Goal: Task Accomplishment & Management: Manage account settings

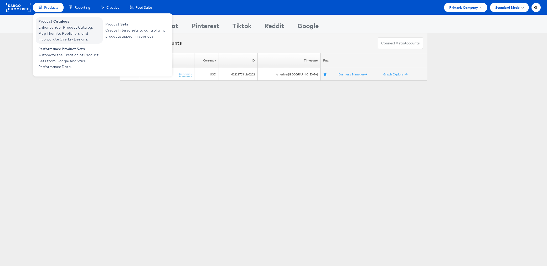
click at [52, 30] on span "Enhance Your Product Catalog, Map Them to Publishers, and Incorporate Overlay D…" at bounding box center [69, 33] width 63 height 18
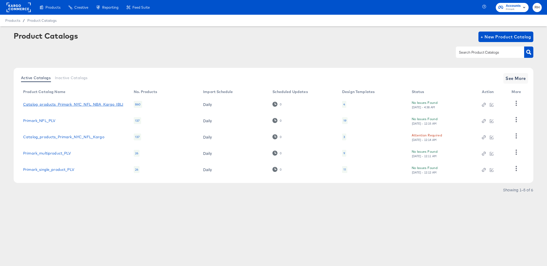
click at [94, 103] on link "Catalog_products_Primark_NYC_NFL_NBA_Kargo_IBLI" at bounding box center [73, 104] width 100 height 4
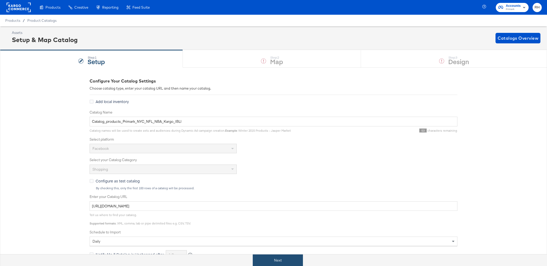
click at [275, 261] on button "Next" at bounding box center [278, 260] width 50 height 12
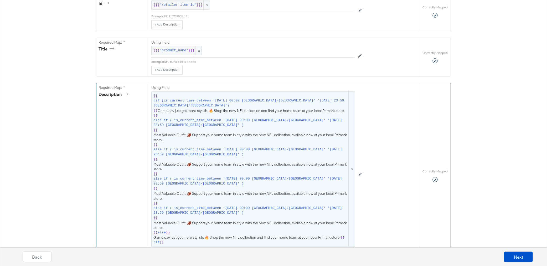
scroll to position [131, 0]
click at [358, 174] on button at bounding box center [360, 173] width 10 height 8
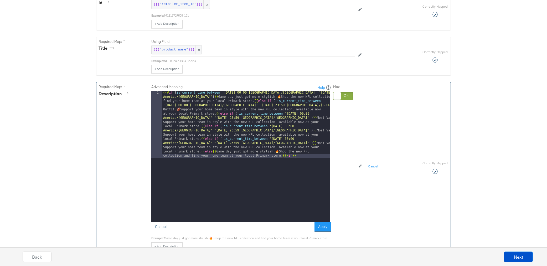
click at [160, 226] on button "Cancel" at bounding box center [160, 226] width 19 height 9
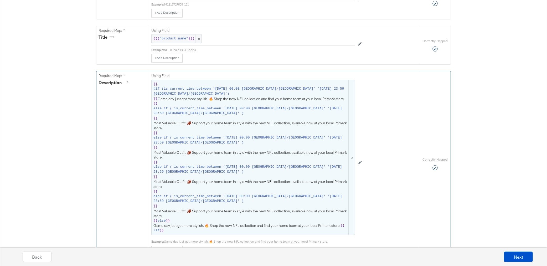
scroll to position [143, 0]
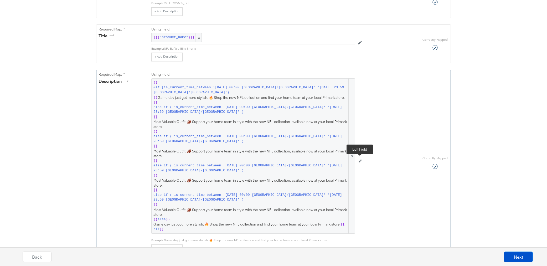
click at [359, 161] on icon at bounding box center [360, 161] width 4 height 4
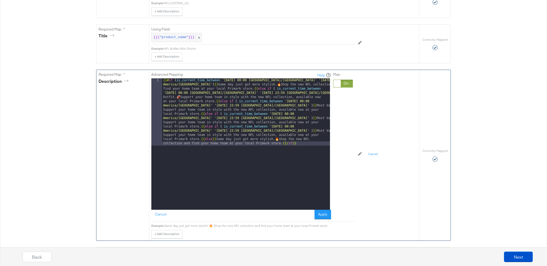
click at [314, 148] on div "{{# if ( is_current_time_between '2025-09-05 00:00 America/Chicago' '2025-09-11…" at bounding box center [246, 211] width 168 height 266
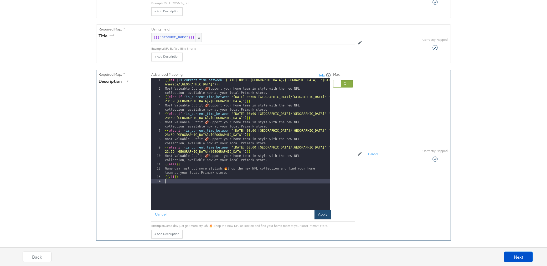
click at [325, 216] on button "Apply" at bounding box center [322, 214] width 17 height 9
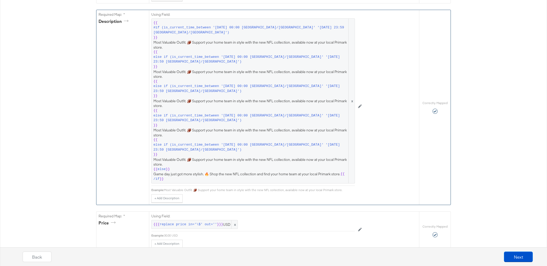
scroll to position [217, 0]
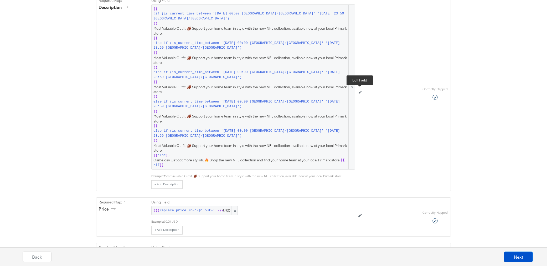
click at [359, 92] on icon at bounding box center [360, 92] width 4 height 4
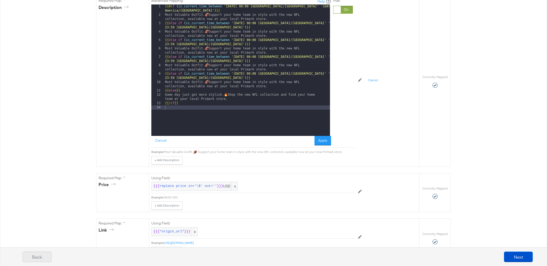
click at [36, 259] on button "Back" at bounding box center [37, 256] width 29 height 11
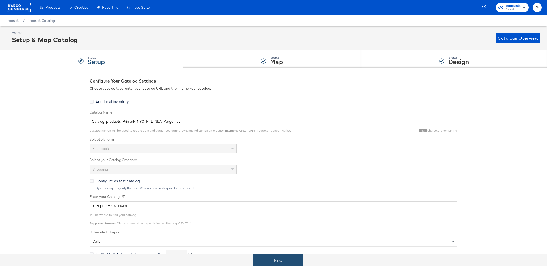
click at [276, 256] on button "Next" at bounding box center [278, 260] width 50 height 12
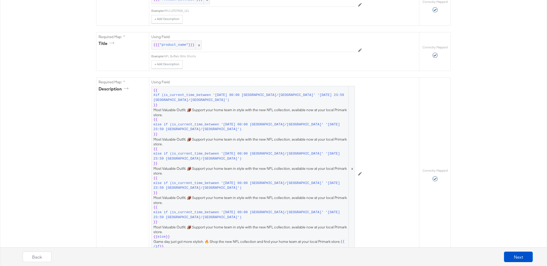
scroll to position [131, 0]
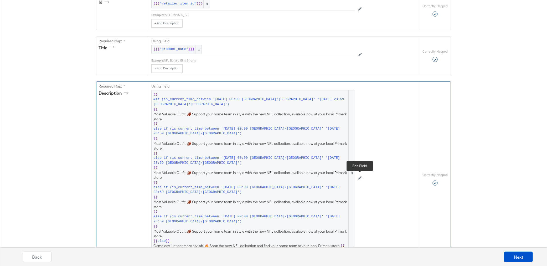
click at [361, 179] on icon at bounding box center [360, 178] width 4 height 4
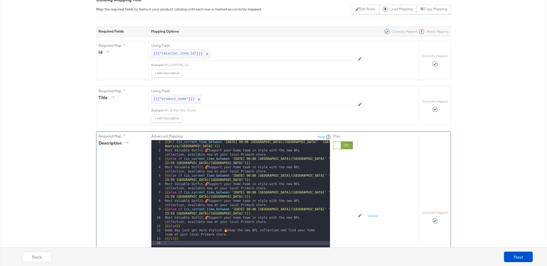
scroll to position [0, 0]
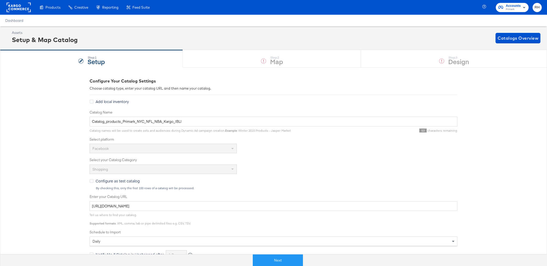
scroll to position [54, 0]
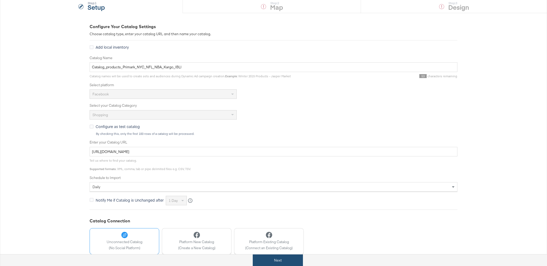
click at [291, 258] on button "Next" at bounding box center [278, 260] width 50 height 12
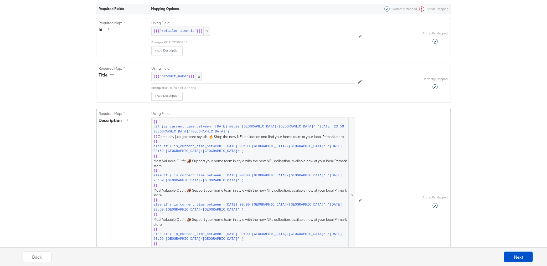
scroll to position [112, 0]
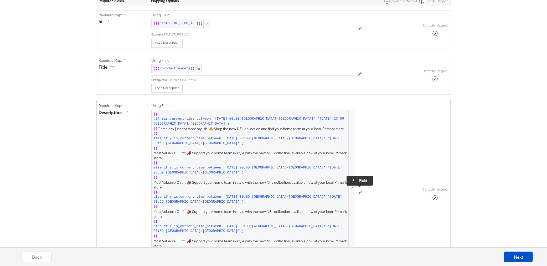
click at [361, 193] on icon at bounding box center [360, 192] width 4 height 4
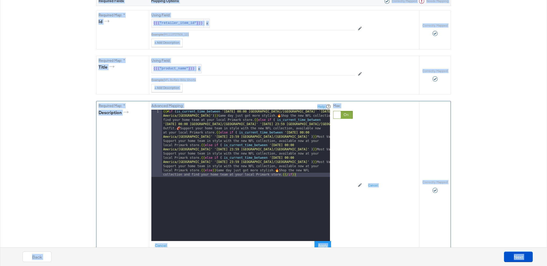
click at [305, 191] on div "{{# if ( is_current_time_between '2025-09-05 00:00 America/Chicago' '2025-09-11…" at bounding box center [246, 243] width 168 height 266
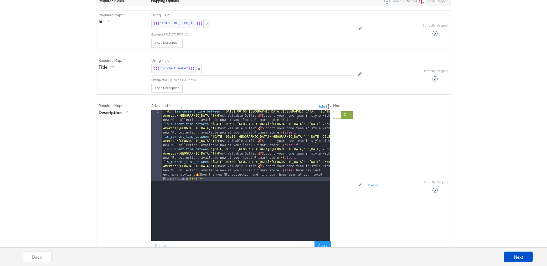
click at [326, 244] on div "Back Next" at bounding box center [277, 254] width 547 height 23
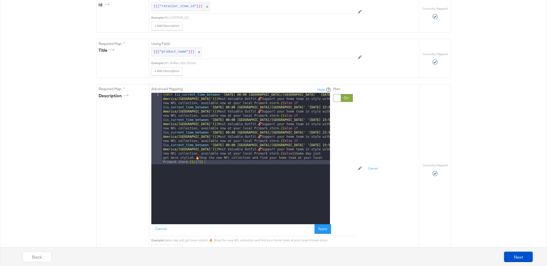
scroll to position [129, 0]
click at [325, 232] on button "Apply" at bounding box center [322, 228] width 17 height 9
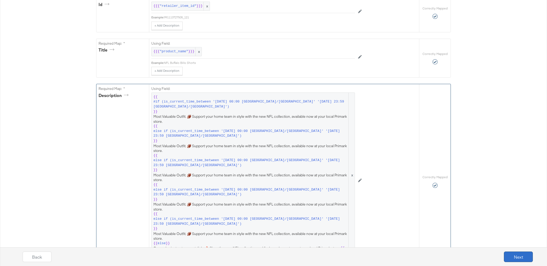
click at [511, 253] on button "Next" at bounding box center [518, 256] width 29 height 11
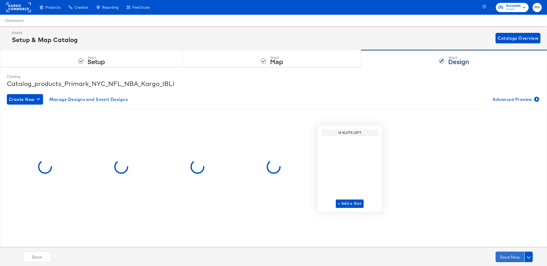
click at [511, 253] on button "Save Now" at bounding box center [509, 256] width 29 height 11
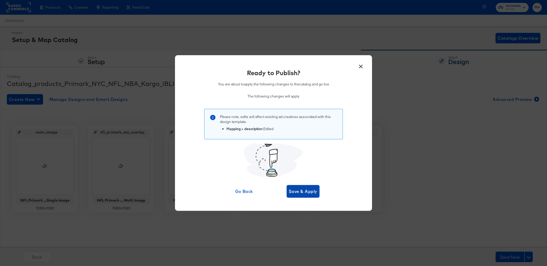
click at [306, 192] on span "Save & Apply" at bounding box center [303, 191] width 29 height 7
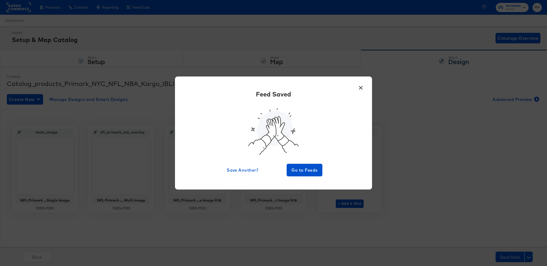
click at [358, 85] on button "×" at bounding box center [360, 86] width 9 height 9
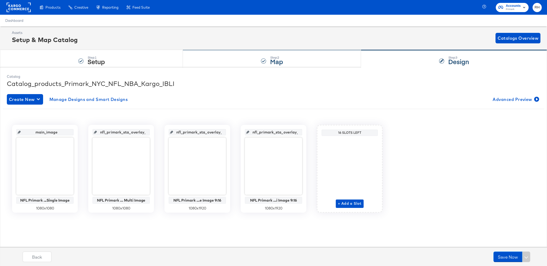
click at [303, 53] on div "Step: 2 Map" at bounding box center [272, 58] width 178 height 17
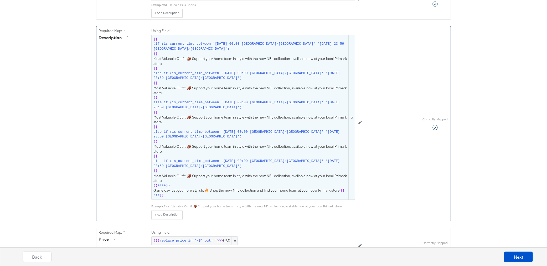
scroll to position [191, 0]
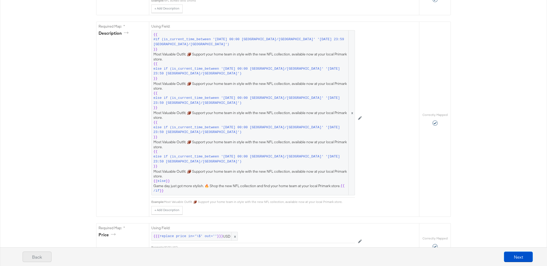
click at [33, 257] on button "Back" at bounding box center [37, 256] width 29 height 11
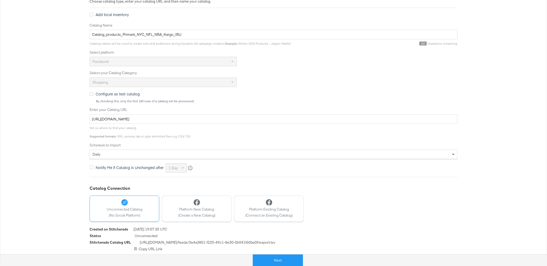
scroll to position [0, 0]
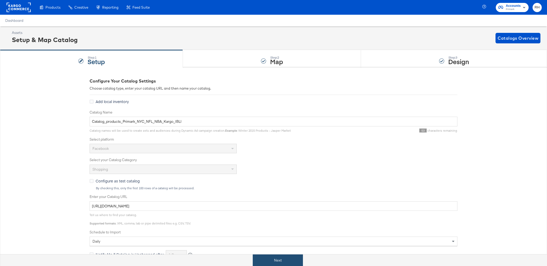
click at [284, 259] on button "Next" at bounding box center [278, 260] width 50 height 12
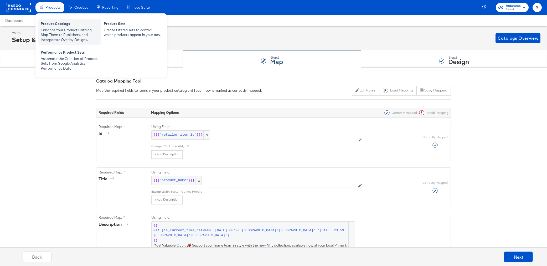
click at [53, 30] on div "Enhance Your Product Catalog, Map Them to Publishers, and Incorporate Overlay D…" at bounding box center [70, 35] width 58 height 15
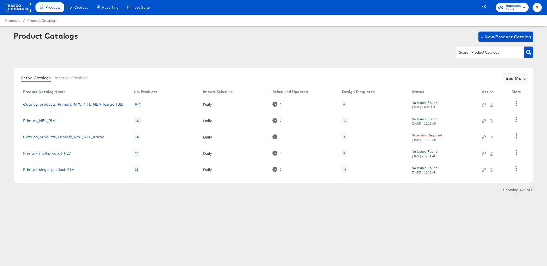
click at [489, 105] on div at bounding box center [491, 104] width 19 height 5
click at [493, 105] on icon "button" at bounding box center [492, 105] width 4 height 4
click at [514, 103] on icon "button" at bounding box center [515, 103] width 5 height 5
click at [496, 121] on div "HUD Checks (Internal)" at bounding box center [494, 122] width 53 height 8
click at [104, 106] on link "Catalog_products_Primark_NYC_NFL_NBA_Kargo_IBLI" at bounding box center [73, 104] width 100 height 4
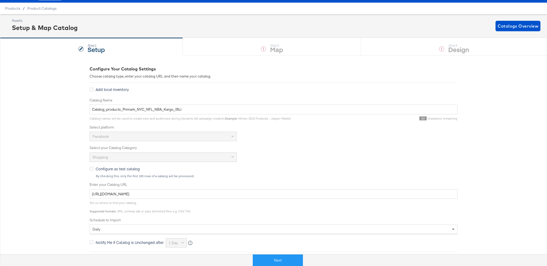
scroll to position [13, 0]
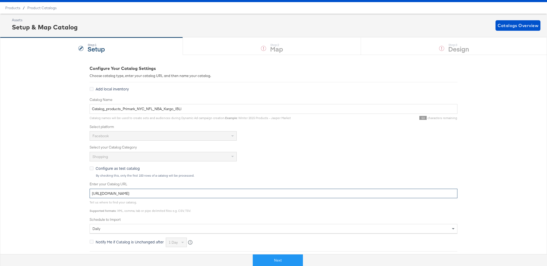
click at [250, 194] on input "https://ace.stitcherads.com/exports/1455/facebook/local_inventory/facebook-loca…" at bounding box center [274, 194] width 368 height 10
click at [271, 194] on input "https://ace.stitcherads.com/exports/1455/facebook/local_inventory/facebook-loca…" at bounding box center [274, 194] width 368 height 10
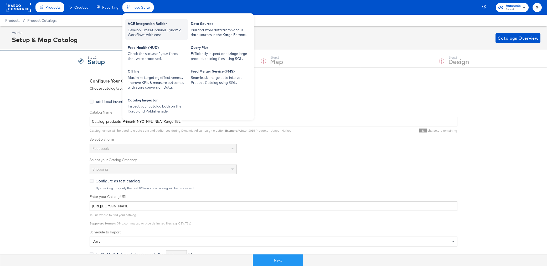
click at [145, 23] on div "ACE Integration Builder" at bounding box center [157, 24] width 58 height 6
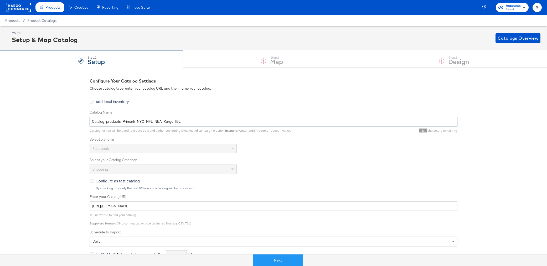
click at [188, 125] on input "Catalog_products_Primark_NYC_NFL_NBA_Kargo_IBLI" at bounding box center [274, 122] width 368 height 10
click at [269, 206] on input "https://ace.stitcherads.com/exports/1455/facebook/local_inventory/facebook-loca…" at bounding box center [274, 206] width 368 height 10
click at [16, 7] on rect at bounding box center [19, 7] width 24 height 9
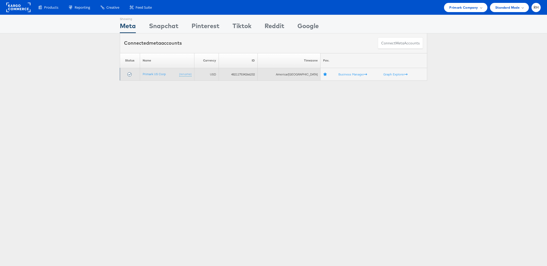
click at [247, 75] on td "482117534266232" at bounding box center [238, 74] width 39 height 13
copy td "482117534266232"
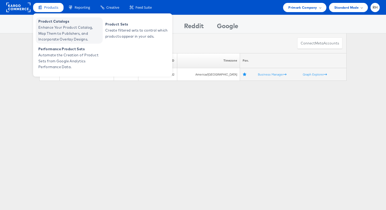
click at [49, 23] on span "Product Catalogs" at bounding box center [69, 21] width 63 height 6
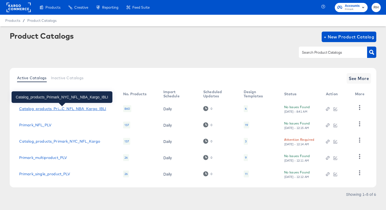
click at [32, 109] on div "Catalog_products_Pri...C_NFL_NBA_Kargo_IBLI" at bounding box center [62, 108] width 87 height 4
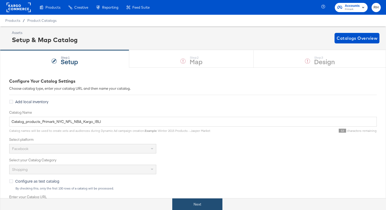
click at [201, 206] on button "Next" at bounding box center [197, 204] width 50 height 12
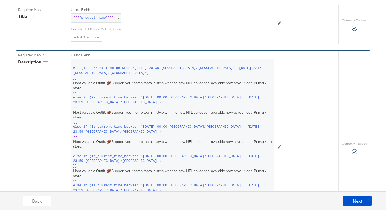
scroll to position [173, 0]
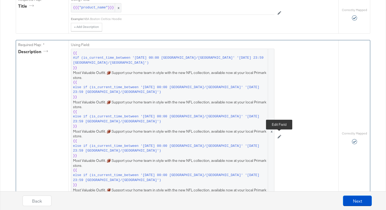
click at [280, 137] on icon at bounding box center [280, 136] width 4 height 4
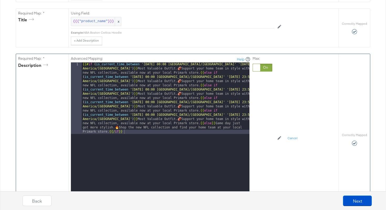
scroll to position [152, 0]
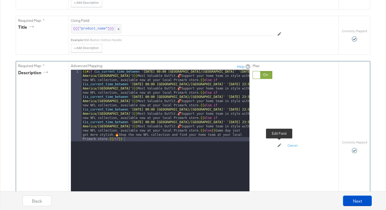
click at [277, 145] on button at bounding box center [279, 145] width 10 height 8
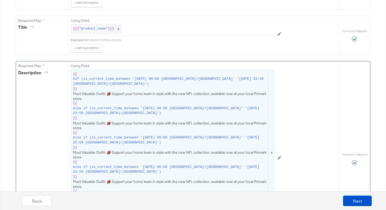
click at [101, 81] on span "#if (is_current_time_between '2025-09-12 00:00 America/Chicago' '2025-09-18 23:…" at bounding box center [170, 81] width 194 height 10
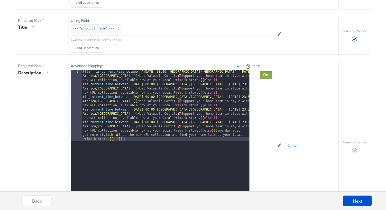
click at [85, 72] on div "{{# if ( is_current_time_between '2025-09-12 00:00 America/Chicago' '2025-09-18…" at bounding box center [166, 207] width 168 height 274
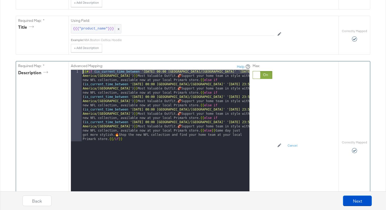
paste textarea
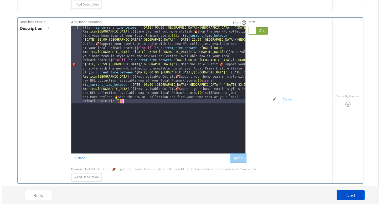
scroll to position [194, 0]
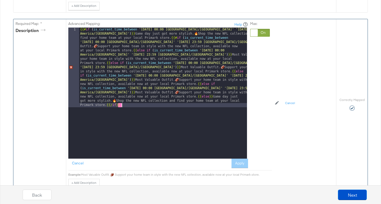
click at [179, 33] on div "{{# if ( is_current_time_between '2025-09-05 00:00 America/Chicago' '2025-09-11…" at bounding box center [163, 173] width 168 height 291
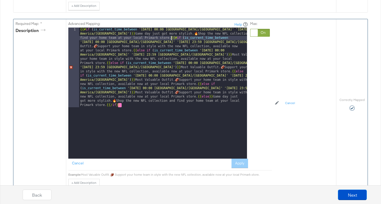
click at [170, 38] on div "{{# if ( is_current_time_between '2025-09-05 00:00 America/Chicago' '2025-09-11…" at bounding box center [163, 173] width 168 height 291
click at [108, 62] on div "{{# if ( is_current_time_between '2025-09-05 00:00 America/Chicago' '2025-09-11…" at bounding box center [163, 173] width 168 height 291
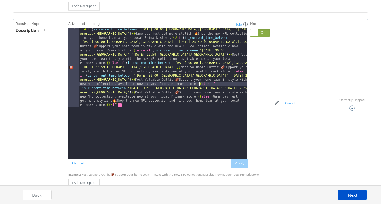
click at [199, 84] on div "{{# if ( is_current_time_between '2025-09-05 00:00 America/Chicago' '2025-09-11…" at bounding box center [163, 173] width 168 height 291
click at [199, 97] on div "{{# if ( is_current_time_between '2025-09-05 00:00 America/Chicago' '2025-09-11…" at bounding box center [163, 173] width 168 height 291
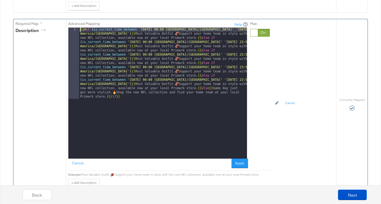
paste textarea
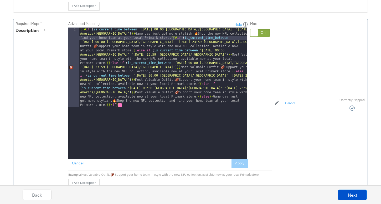
click at [145, 114] on div "{{# if ( is_current_time_between '2025-09-05 00:00 America/Chicago' '2025-09-11…" at bounding box center [163, 173] width 168 height 291
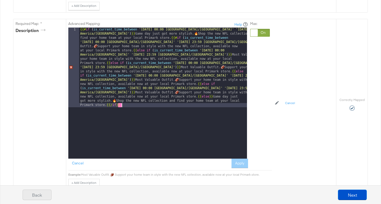
click at [35, 196] on button "Back" at bounding box center [37, 195] width 29 height 11
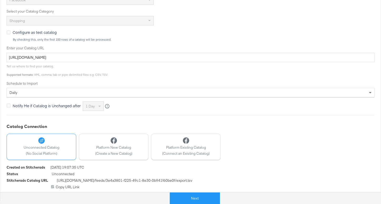
scroll to position [0, 0]
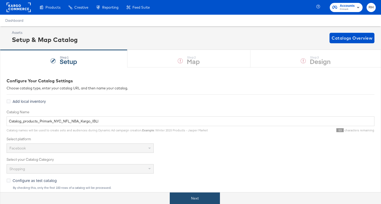
click at [188, 199] on button "Next" at bounding box center [195, 199] width 50 height 12
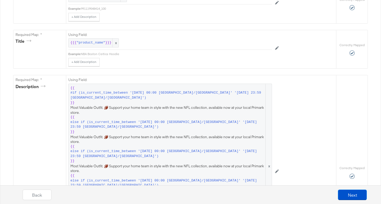
scroll to position [139, 0]
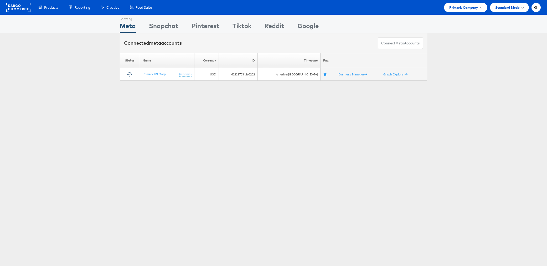
click at [460, 7] on span "Primark Company" at bounding box center [463, 8] width 29 height 6
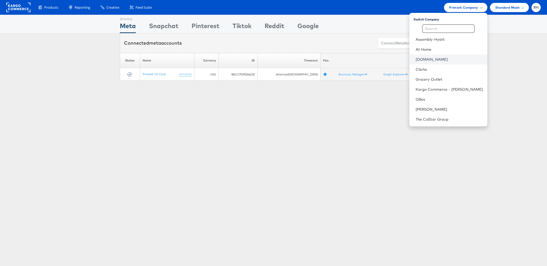
click at [450, 59] on link "[DOMAIN_NAME]" at bounding box center [448, 59] width 67 height 5
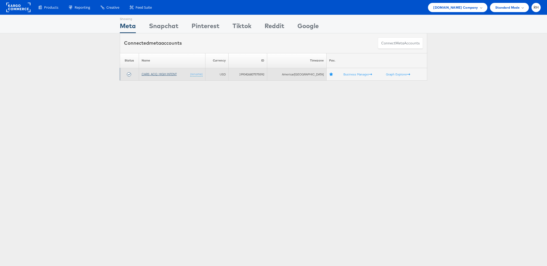
click at [161, 74] on link "CARS_ACQ_HIGH INTENT" at bounding box center [159, 74] width 35 height 4
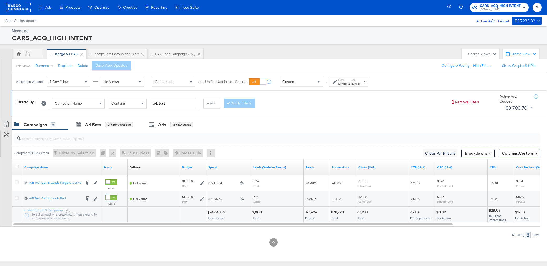
click at [360, 84] on div "[DATE]" at bounding box center [355, 83] width 9 height 4
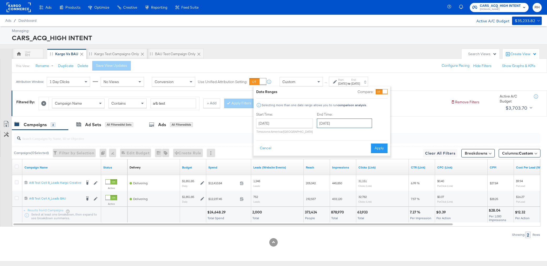
click at [358, 122] on input "[DATE]" at bounding box center [344, 122] width 55 height 9
click at [354, 154] on td "11" at bounding box center [358, 156] width 9 height 7
type input "[DATE]"
click at [378, 149] on button "Apply" at bounding box center [379, 147] width 17 height 9
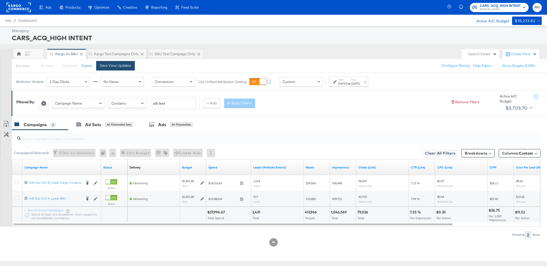
click at [109, 64] on div "Save View Updates" at bounding box center [115, 65] width 31 height 5
click at [176, 125] on div "All Filtered Ads" at bounding box center [181, 124] width 23 height 5
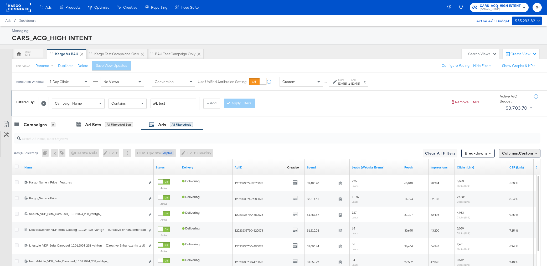
click at [508, 153] on span "Columns: Custom" at bounding box center [517, 152] width 31 height 5
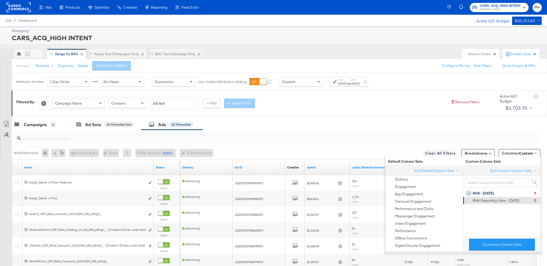
click at [488, 198] on div "RHK Reporting View - 9.10.25" at bounding box center [495, 200] width 47 height 5
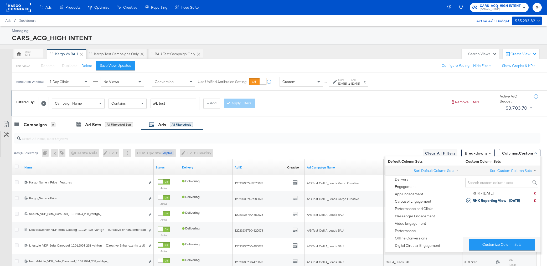
click at [482, 125] on div "Campaigns 2 Ad Sets All Filtered Ad Sets Ads All Filtered Ads" at bounding box center [279, 124] width 535 height 11
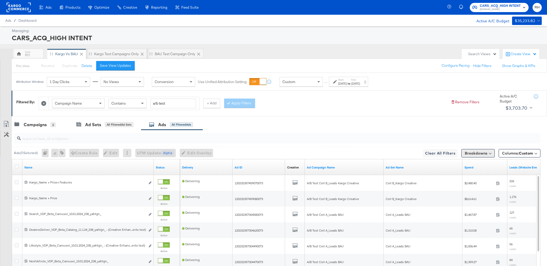
click at [477, 152] on button "Breakdowns" at bounding box center [477, 153] width 33 height 8
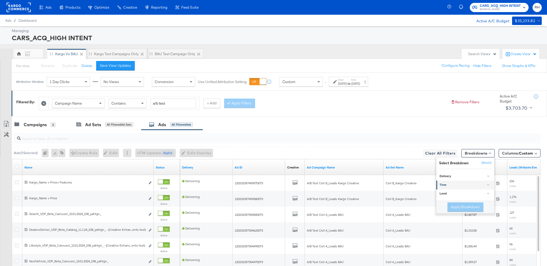
click at [466, 183] on div "Time" at bounding box center [465, 185] width 52 height 4
click at [448, 197] on div "Day" at bounding box center [465, 197] width 57 height 5
click at [467, 231] on button "Apply Breakdown" at bounding box center [465, 233] width 36 height 9
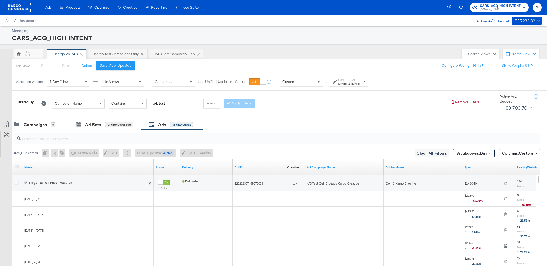
click at [18, 166] on icon at bounding box center [17, 166] width 4 height 4
click at [0, 0] on input "checkbox" at bounding box center [0, 0] width 0 height 0
click at [5, 123] on icon at bounding box center [6, 124] width 6 height 6
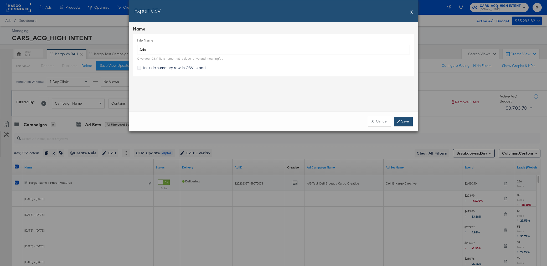
click at [403, 121] on link "Save" at bounding box center [403, 121] width 19 height 9
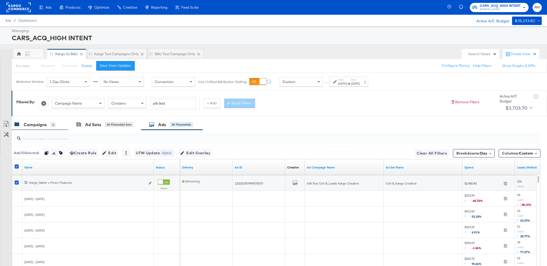
click at [43, 127] on div "Campaigns" at bounding box center [35, 125] width 23 height 6
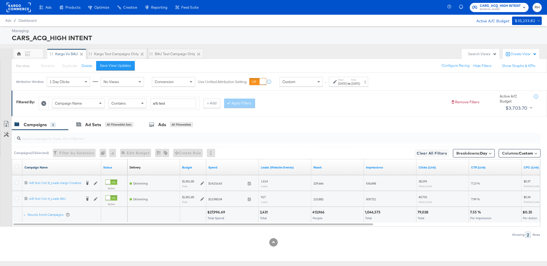
click at [86, 169] on link "Campaign Name" at bounding box center [61, 167] width 75 height 4
click at [86, 169] on link "Campaign Name ↓" at bounding box center [61, 167] width 75 height 4
click at [318, 183] on span "210,882" at bounding box center [318, 183] width 10 height 4
copy span "210,882"
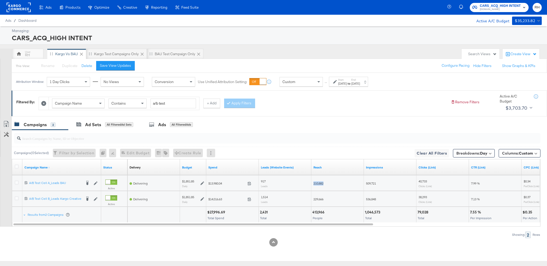
click at [317, 199] on span "229,666" at bounding box center [318, 199] width 10 height 4
copy span "229,666"
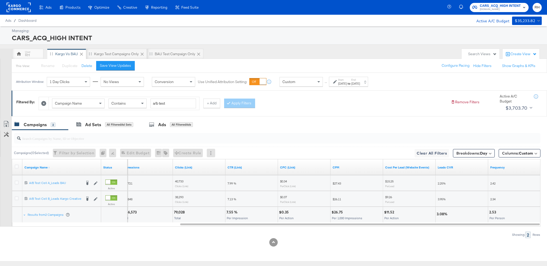
click at [22, 10] on rect at bounding box center [19, 7] width 24 height 9
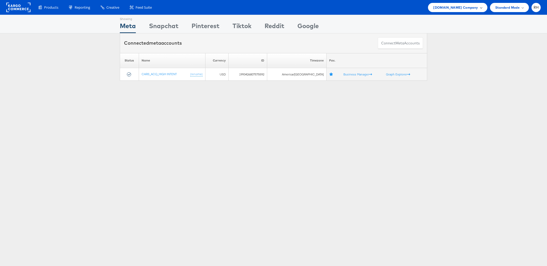
click at [459, 10] on span "[DOMAIN_NAME] Company" at bounding box center [455, 8] width 45 height 6
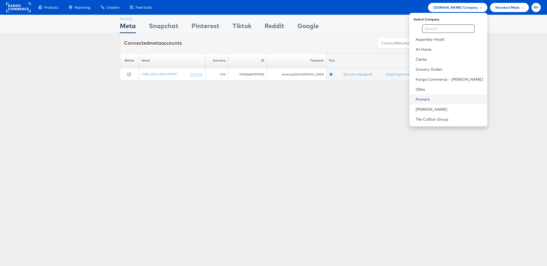
click at [444, 98] on link "Primark" at bounding box center [448, 99] width 67 height 5
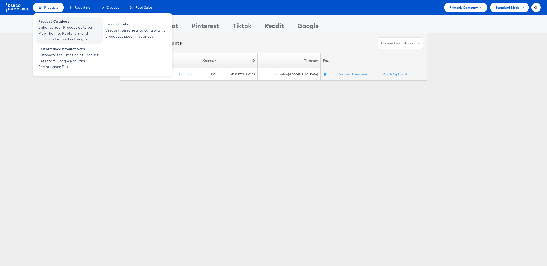
click at [55, 24] on span "Enhance Your Product Catalog, Map Them to Publishers, and Incorporate Overlay D…" at bounding box center [69, 33] width 63 height 18
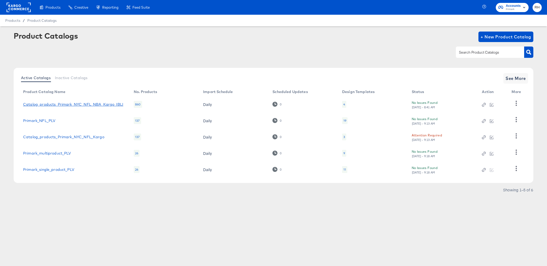
click at [52, 104] on link "Catalog_products_Primark_NYC_NFL_NBA_Kargo_IBLI" at bounding box center [73, 104] width 100 height 4
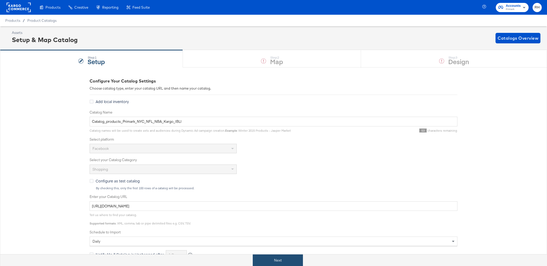
click at [277, 259] on button "Next" at bounding box center [278, 260] width 50 height 12
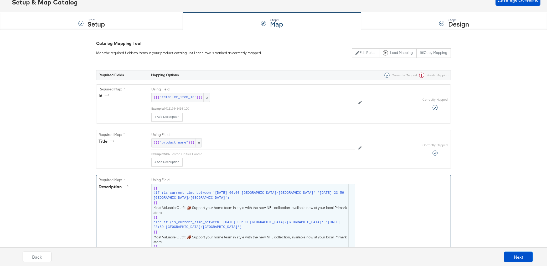
scroll to position [62, 0]
